Goal: Information Seeking & Learning: Learn about a topic

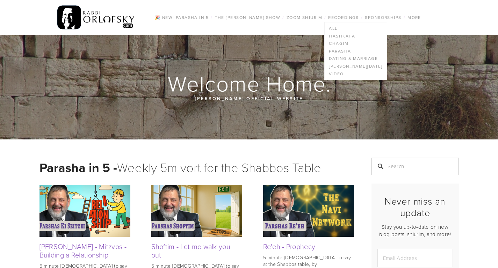
click at [355, 24] on ul "All Hashkafa Chagim Parasha Dating & Marriage Tisha B'Av Video" at bounding box center [356, 51] width 63 height 58
click at [346, 36] on link "Hashkafa" at bounding box center [356, 36] width 62 height 8
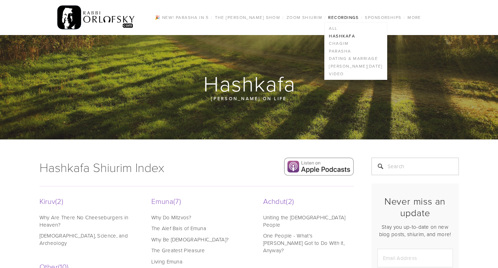
click at [338, 21] on link "Recordings" at bounding box center [343, 17] width 35 height 9
click at [345, 58] on link "Dating & Marriage" at bounding box center [356, 59] width 62 height 8
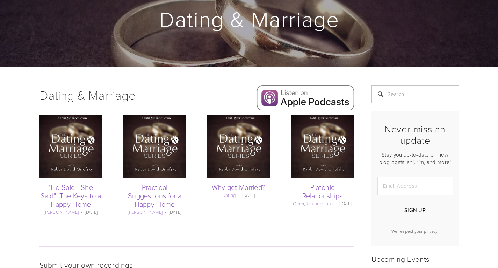
scroll to position [69, 0]
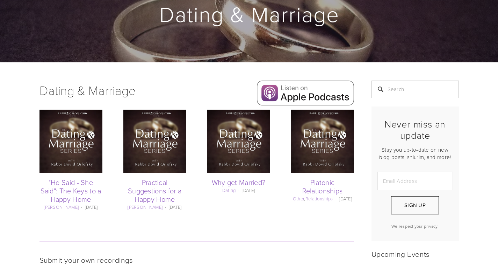
click at [78, 145] on img at bounding box center [71, 140] width 63 height 63
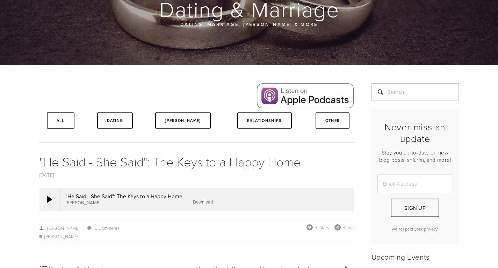
scroll to position [75, 0]
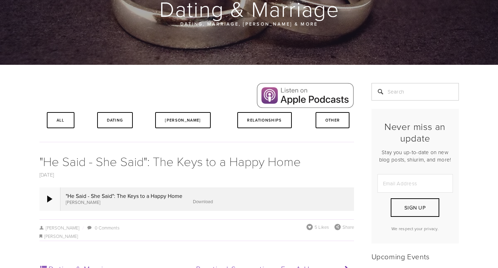
click at [51, 202] on div at bounding box center [50, 198] width 21 height 23
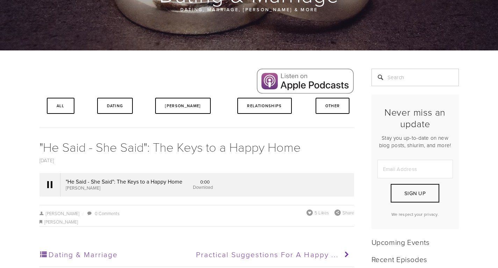
scroll to position [90, 0]
